Goal: Information Seeking & Learning: Learn about a topic

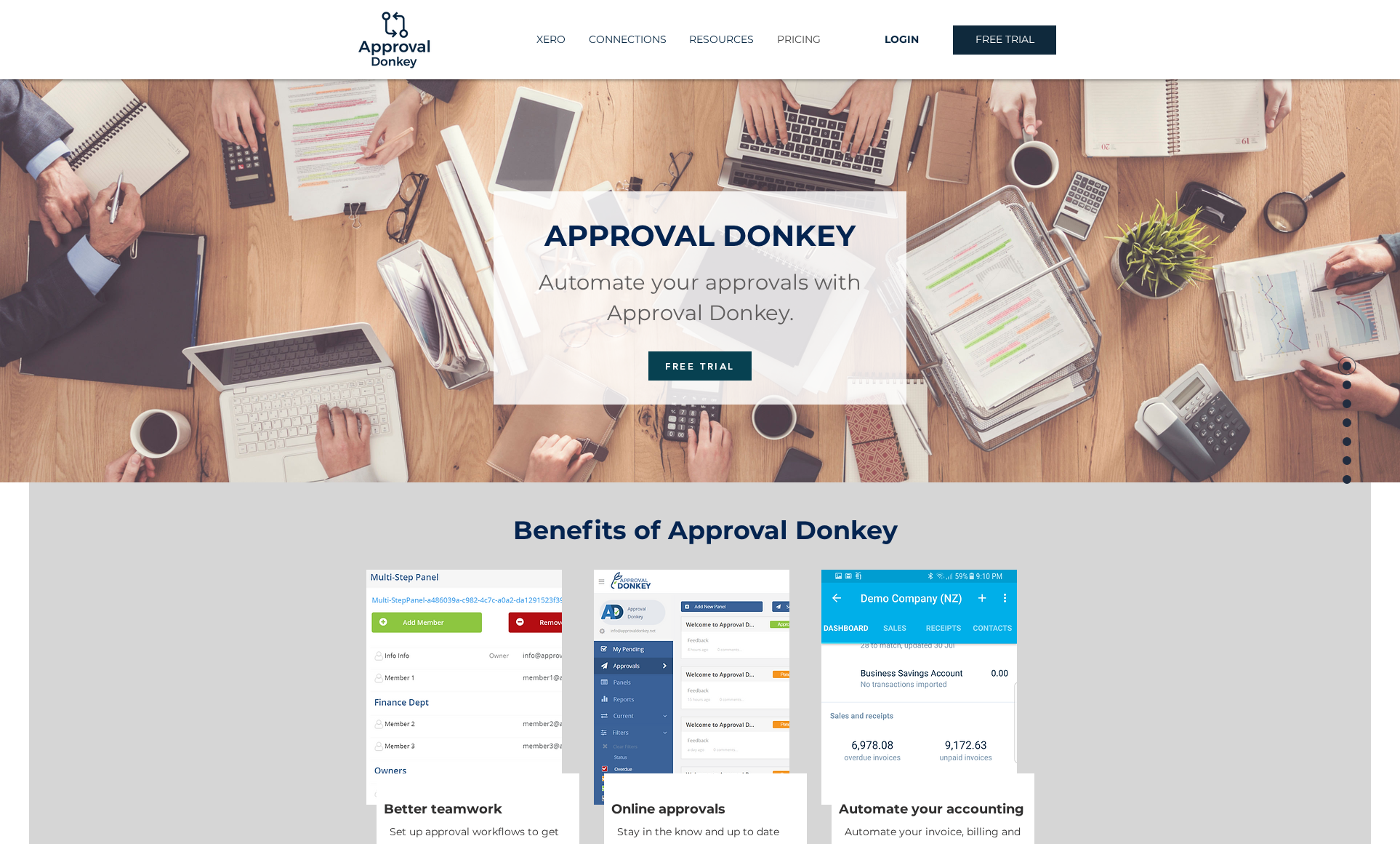
click at [802, 39] on p "PRICING" at bounding box center [799, 40] width 59 height 24
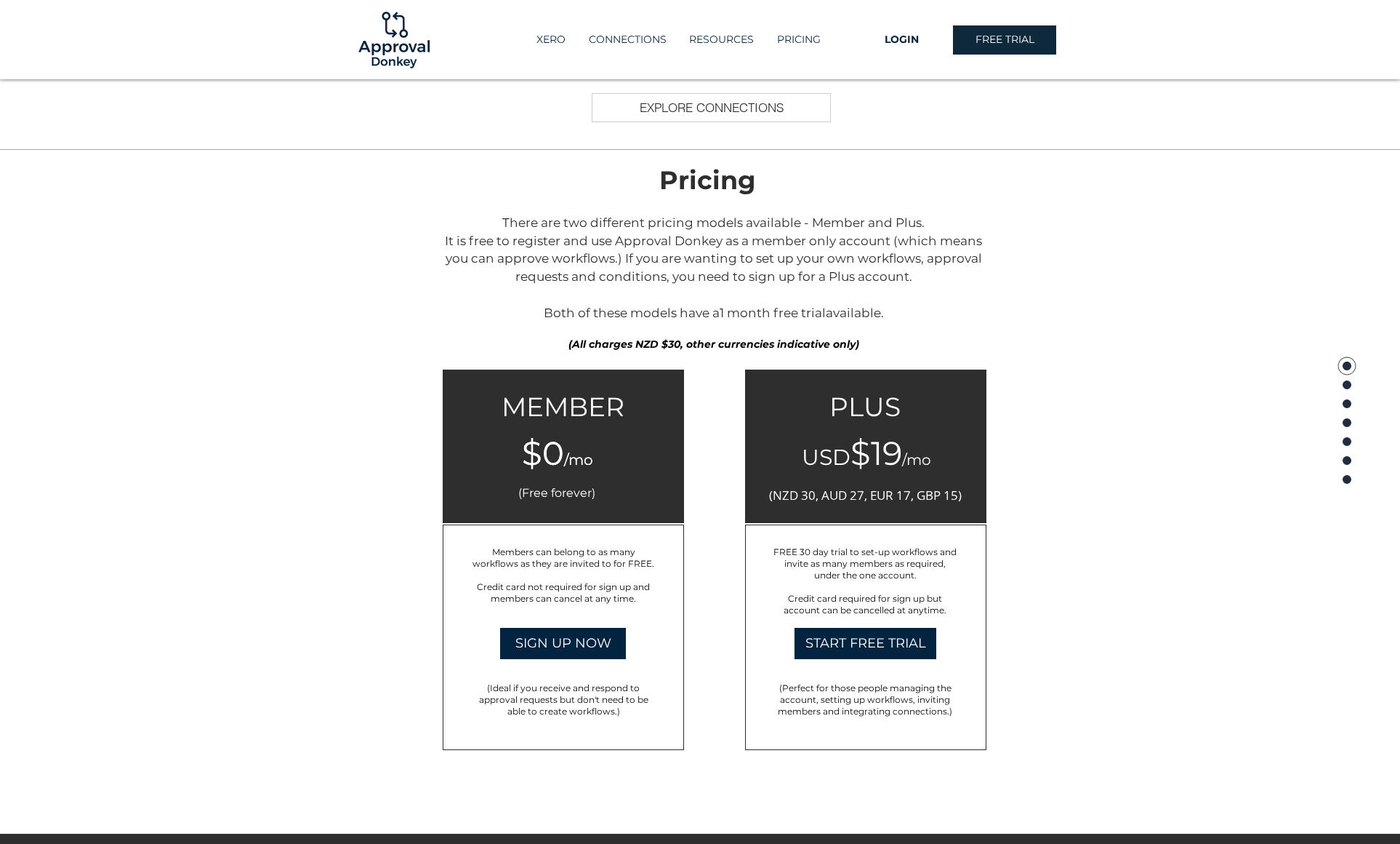
scroll to position [2121, 0]
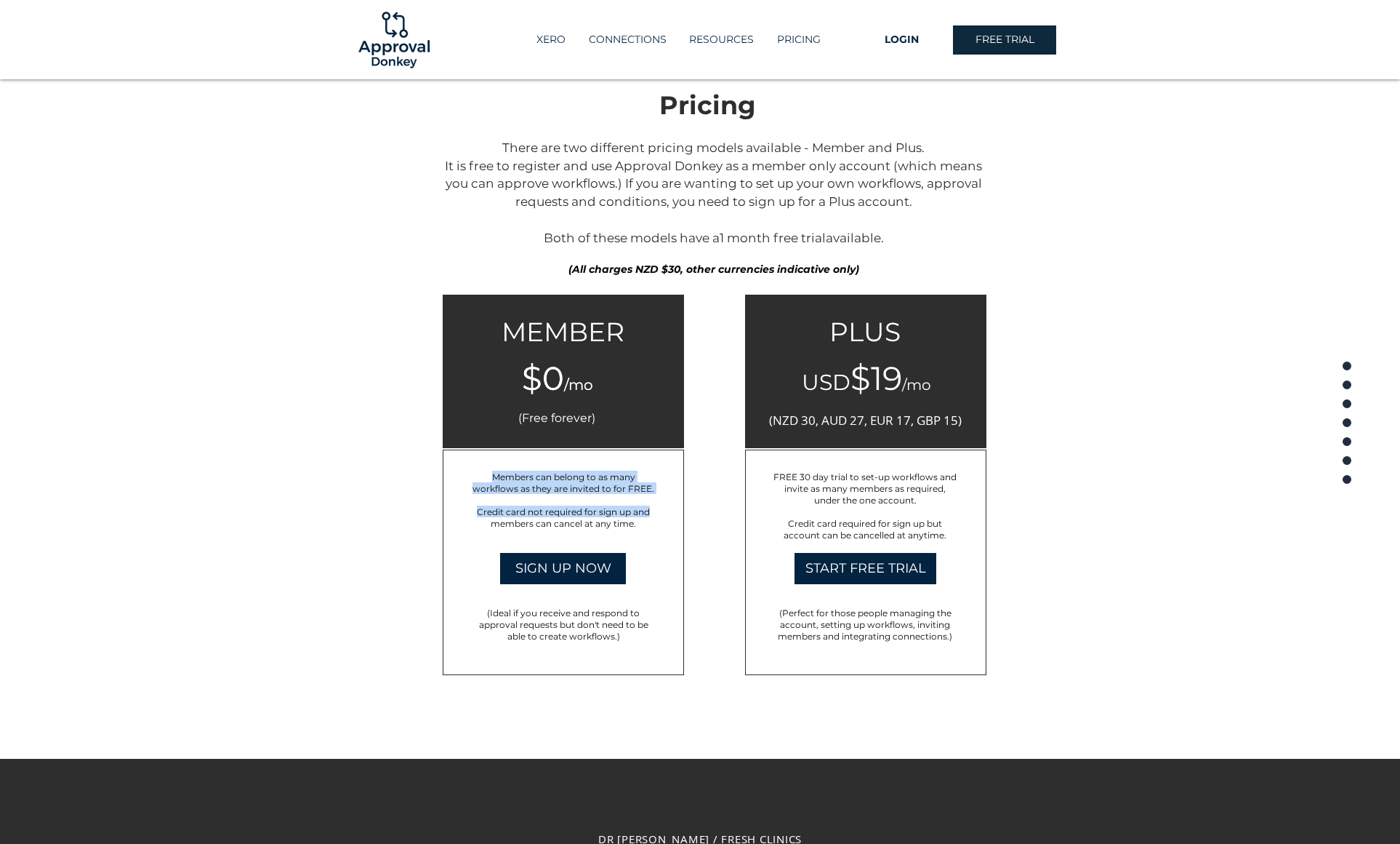
drag, startPoint x: 493, startPoint y: 480, endPoint x: 646, endPoint y: 514, distance: 156.7
click at [646, 514] on div "Members can belong to as many workflows as they are invited to for FREE. ​ Cred…" at bounding box center [564, 500] width 187 height 59
click at [646, 514] on span "Credit card not required for sign up and members can cancel at any time." at bounding box center [564, 517] width 173 height 23
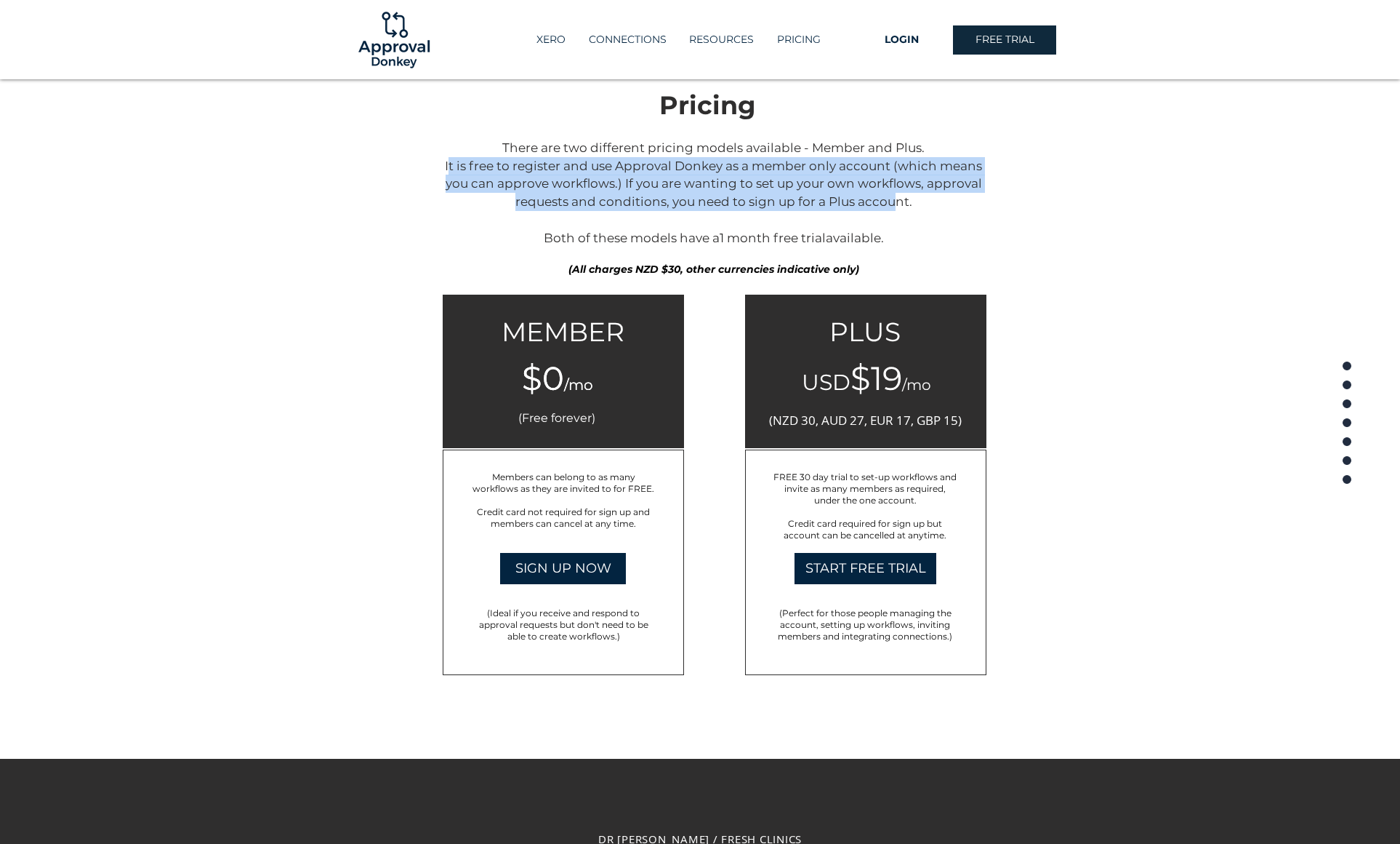
drag, startPoint x: 510, startPoint y: 170, endPoint x: 889, endPoint y: 208, distance: 380.9
click at [889, 208] on p "There are two different pricing models available - Member and Plus. It is free …" at bounding box center [713, 193] width 545 height 108
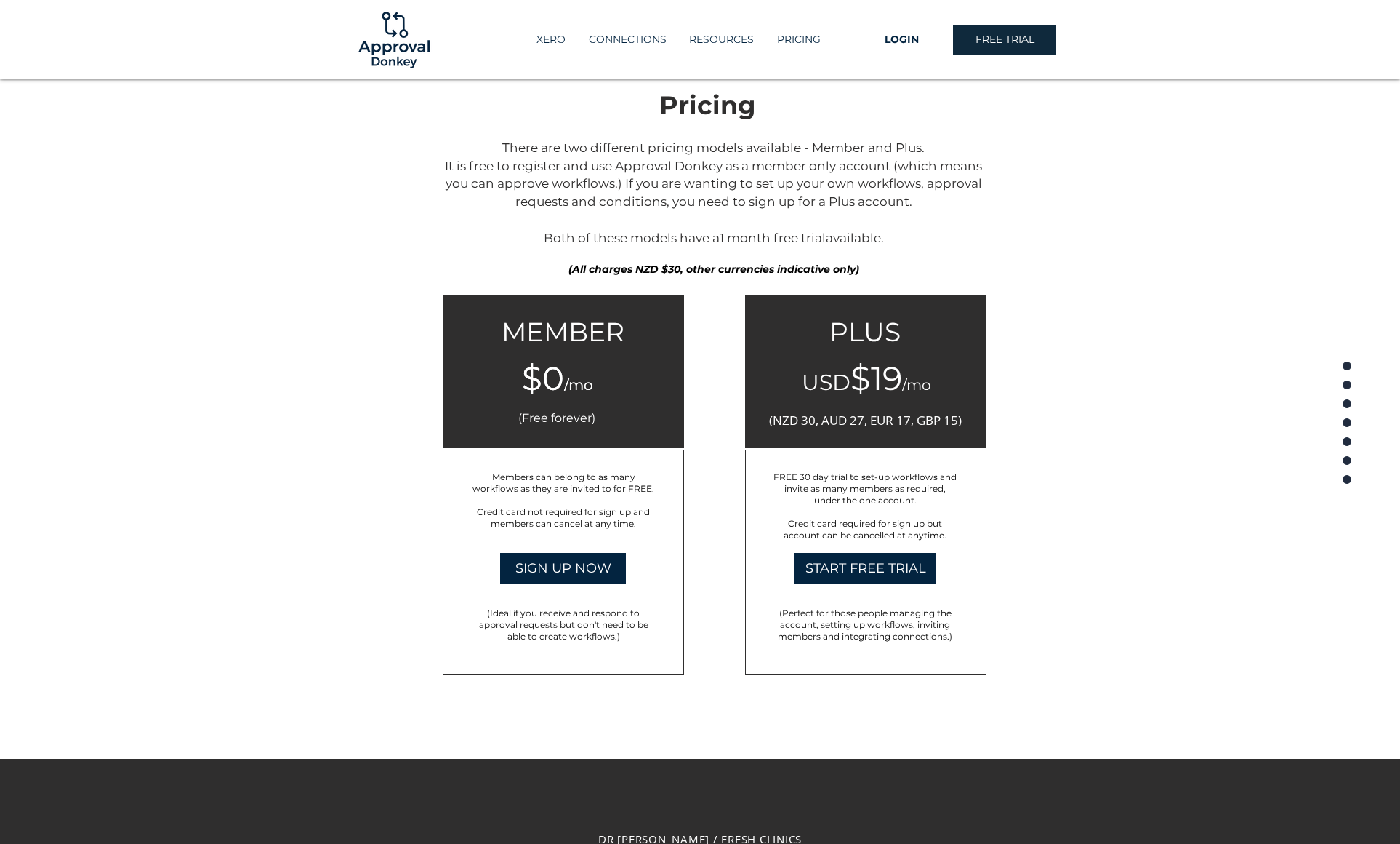
click at [904, 225] on p "There are two different pricing models available - Member and Plus. It is free …" at bounding box center [713, 193] width 545 height 108
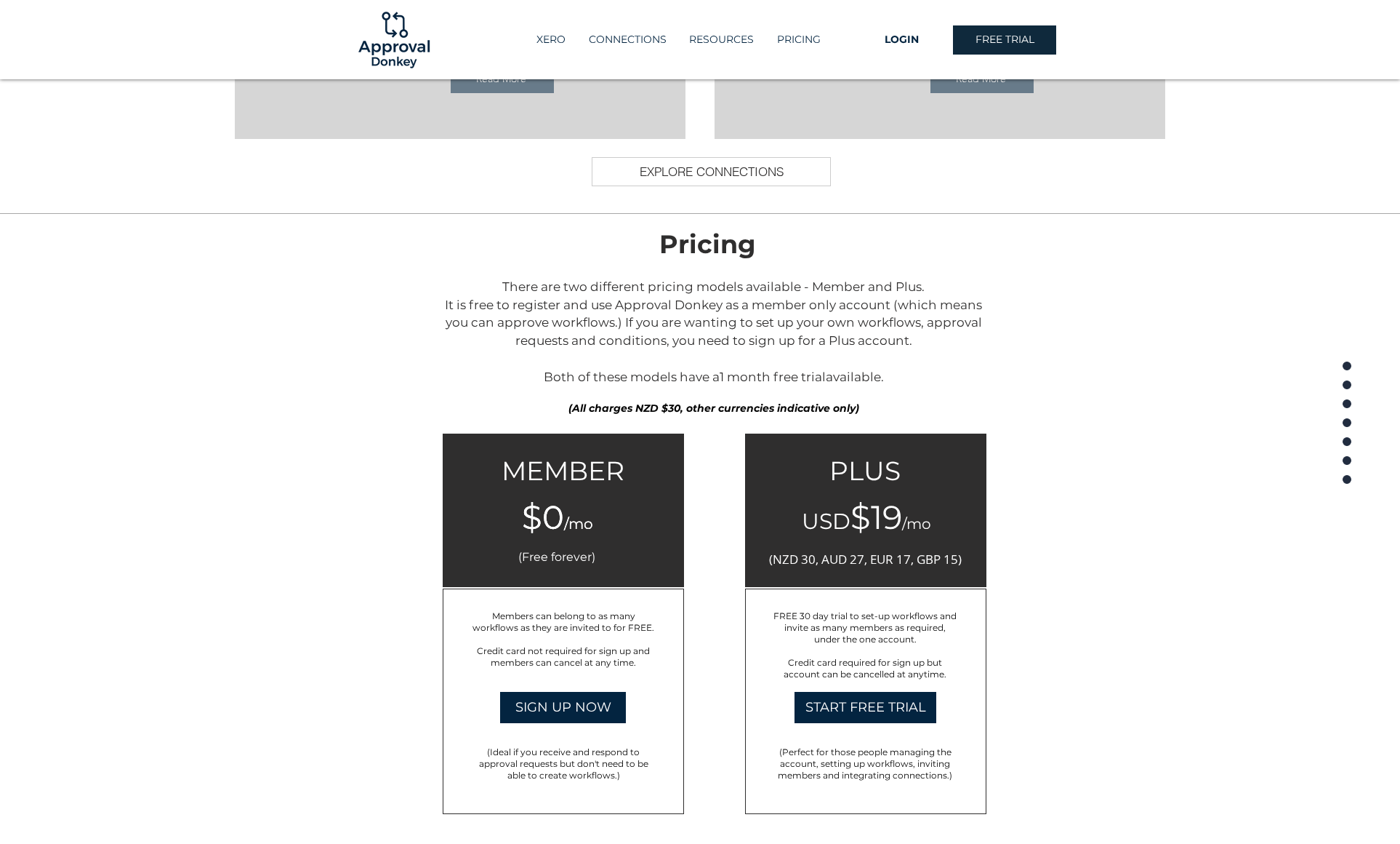
scroll to position [1933, 0]
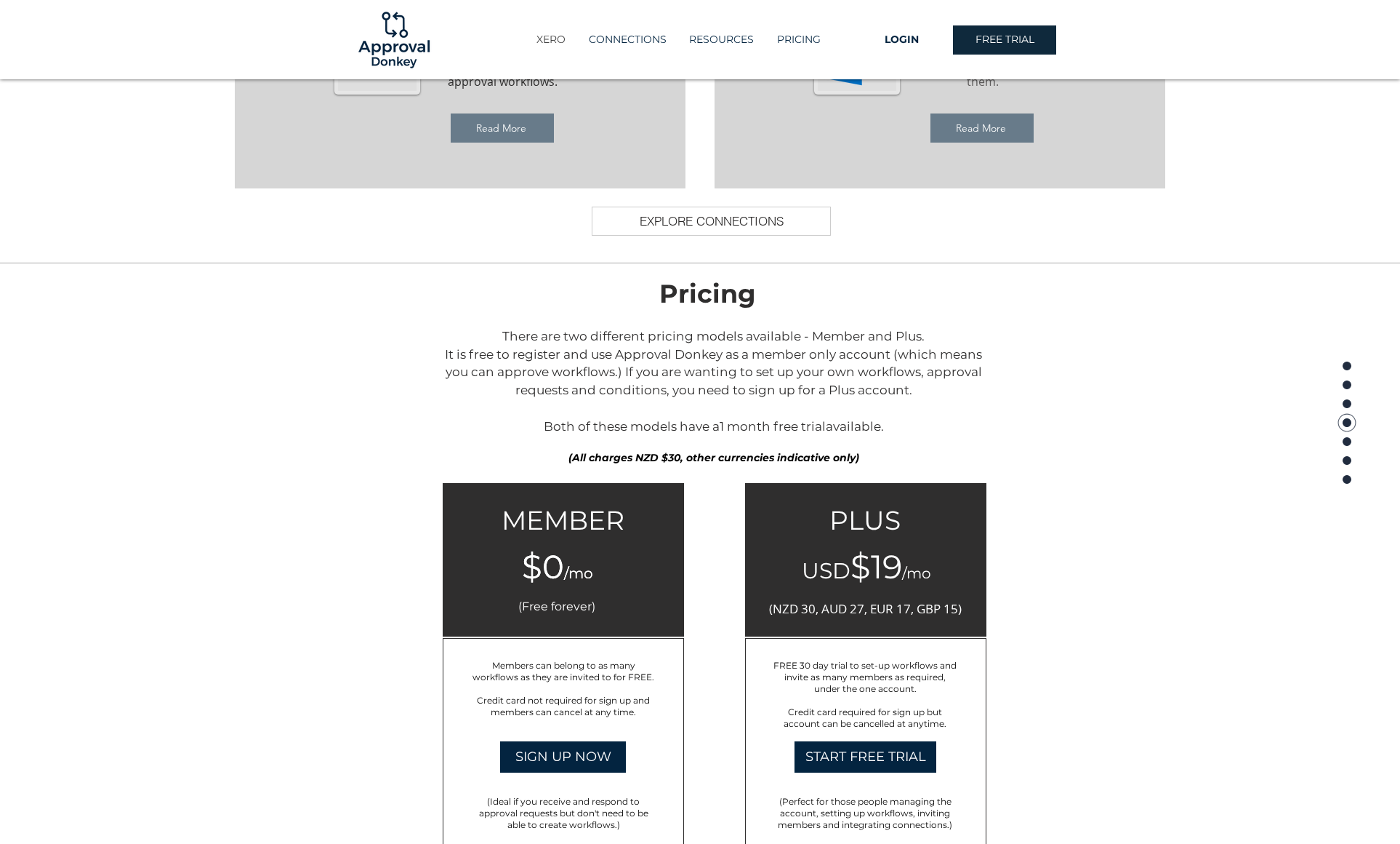
click at [566, 40] on p "XERO" at bounding box center [551, 40] width 43 height 24
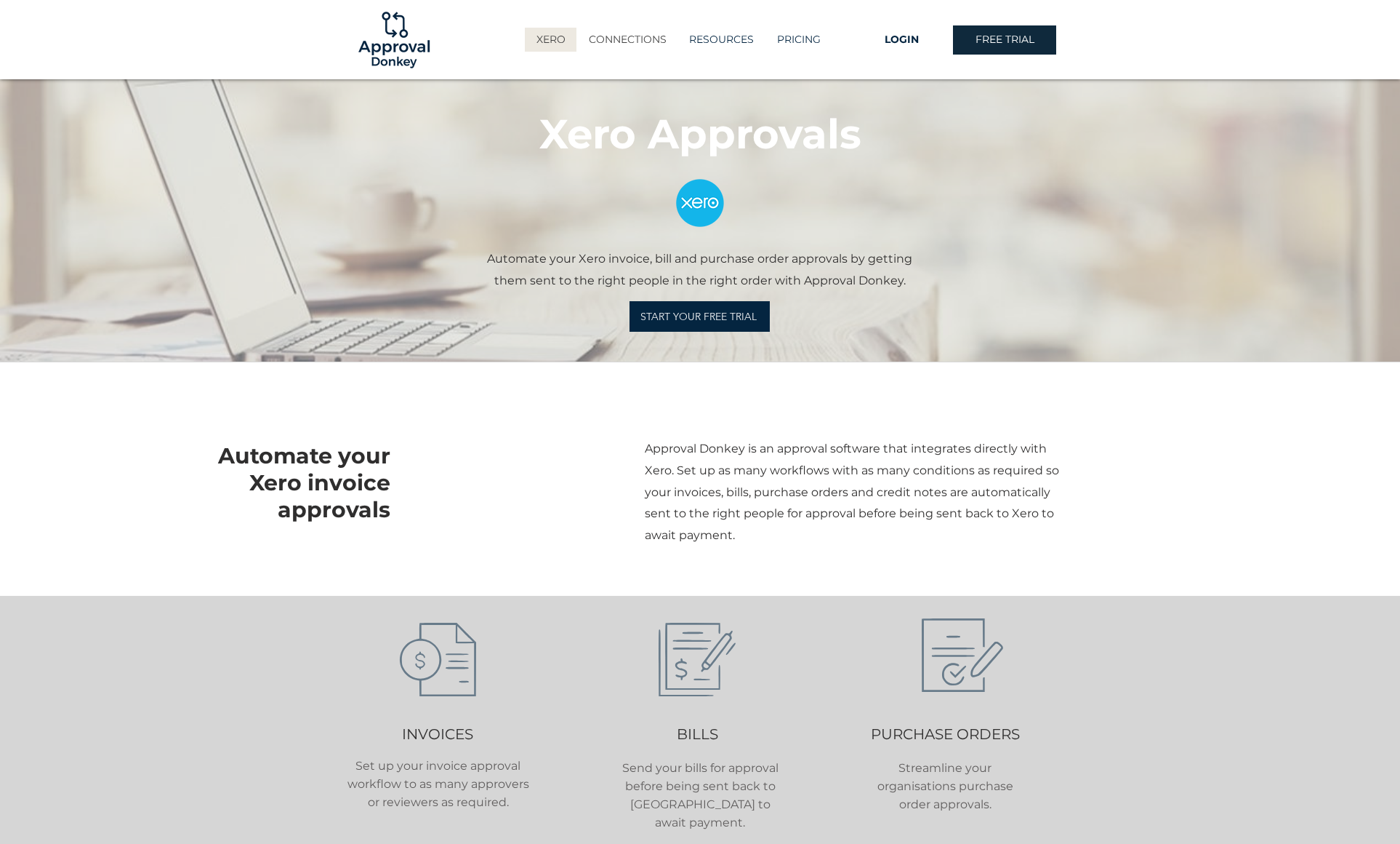
click at [635, 40] on p "CONNECTIONS" at bounding box center [628, 40] width 93 height 24
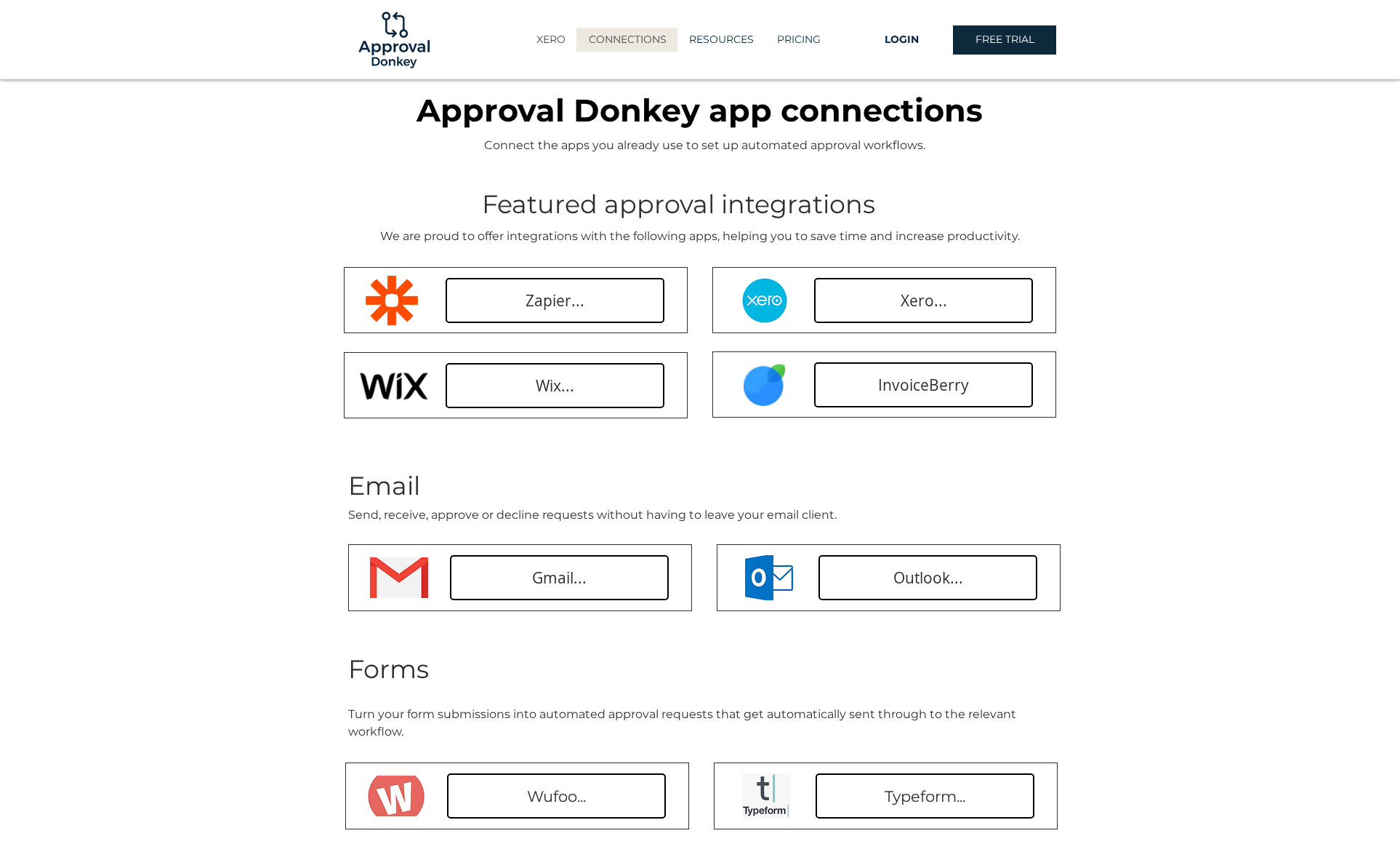
click at [551, 36] on p "XERO" at bounding box center [551, 40] width 43 height 24
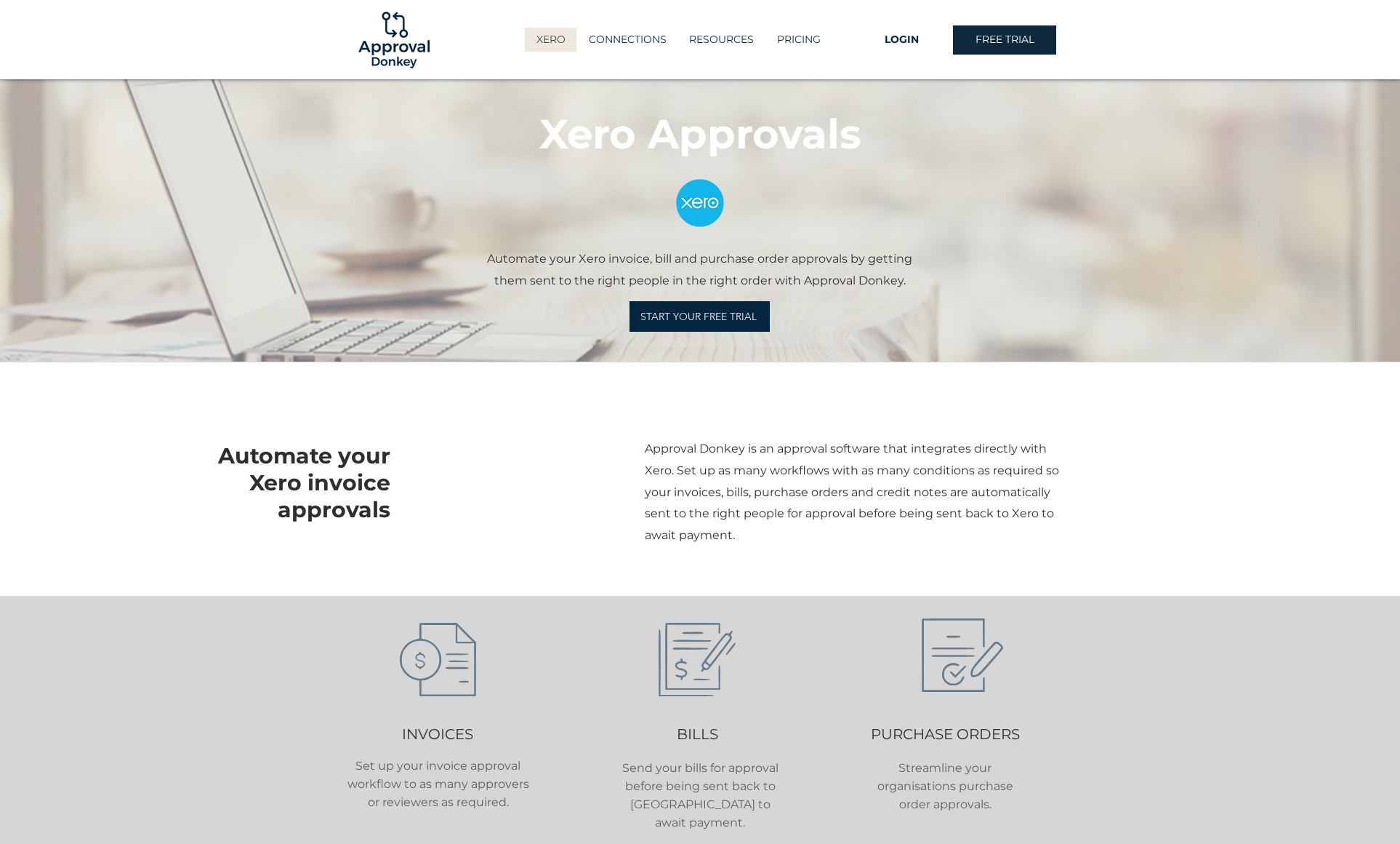
click at [378, 50] on img at bounding box center [393, 40] width 78 height 78
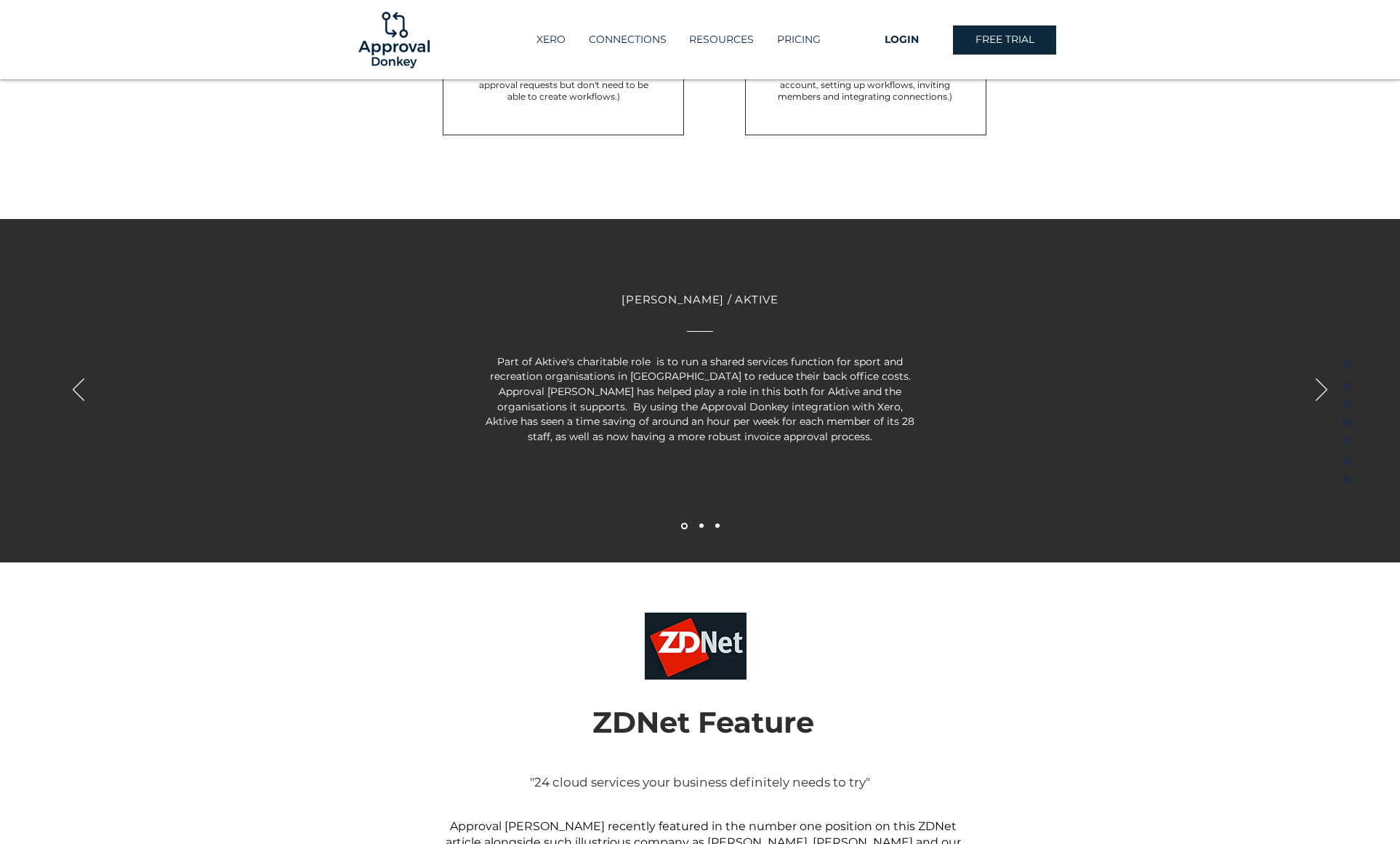
scroll to position [2771, 0]
